Goal: Task Accomplishment & Management: Manage account settings

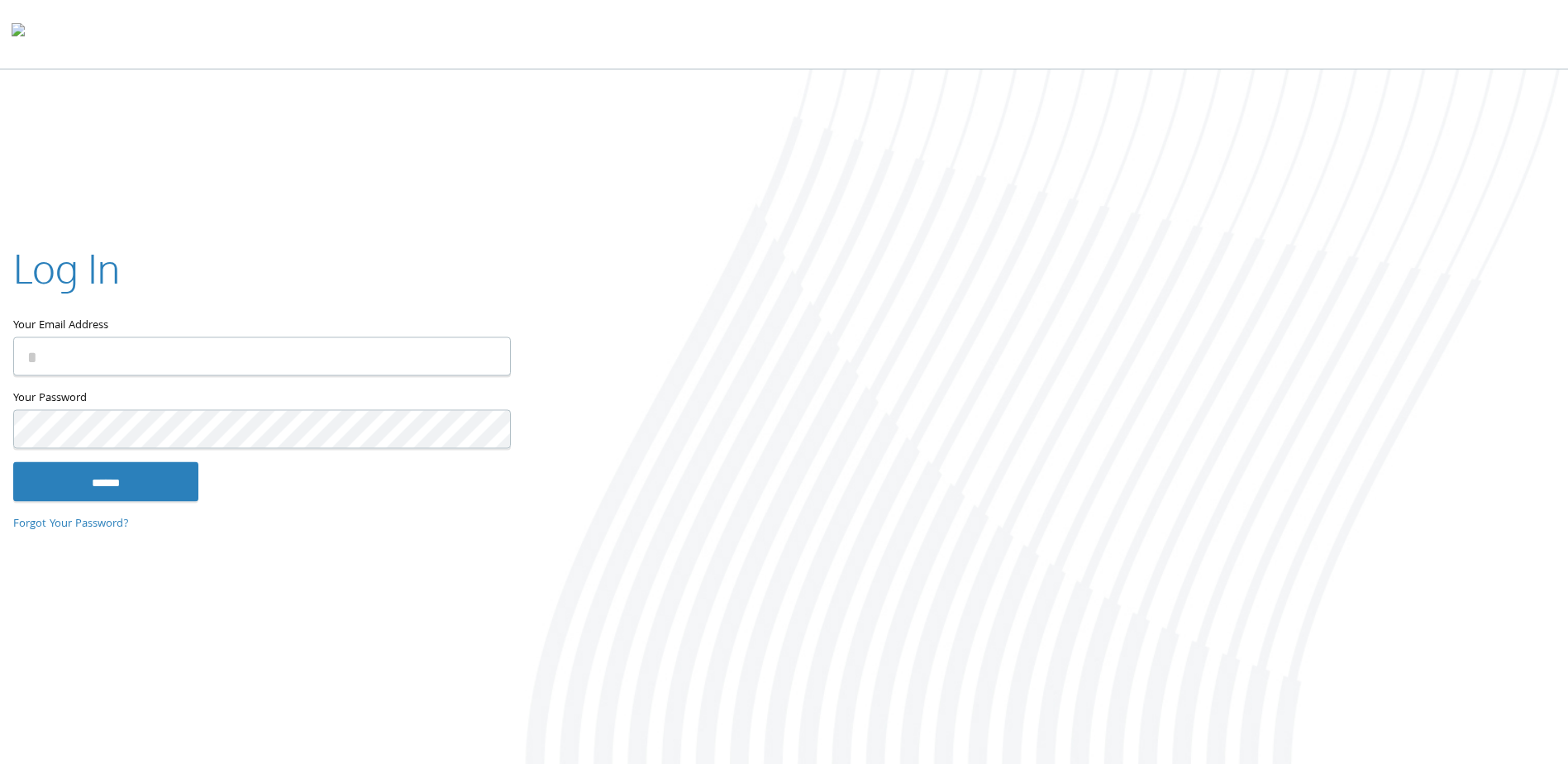
click at [274, 356] on input "Your Email Address" at bounding box center [262, 357] width 498 height 39
type input "**********"
click at [14, 463] on input "******" at bounding box center [106, 482] width 185 height 40
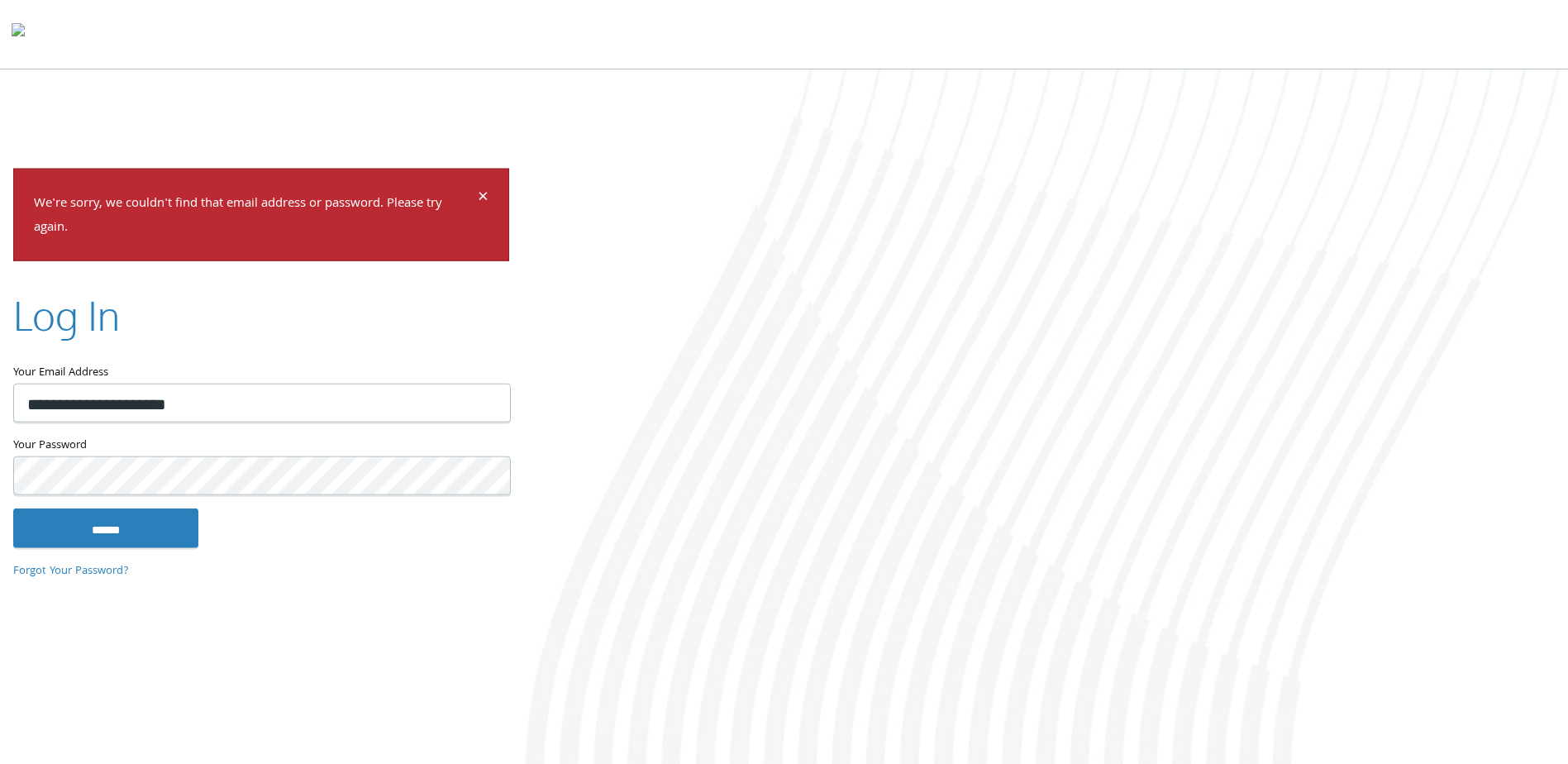
click at [486, 198] on span "×" at bounding box center [483, 199] width 11 height 33
